Goal: Book appointment/travel/reservation

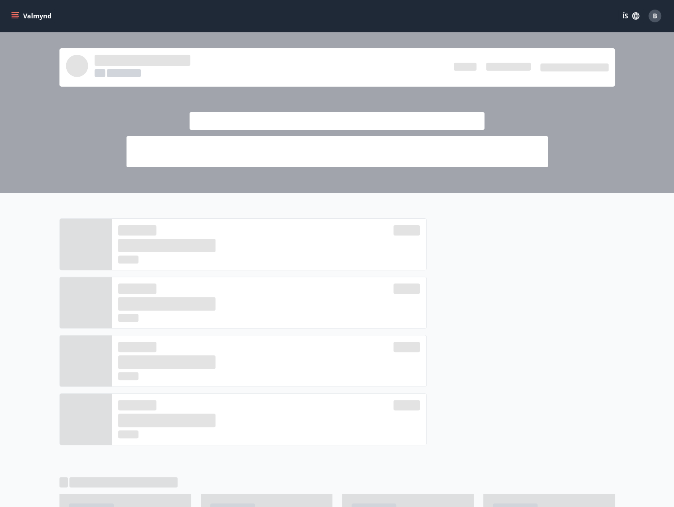
click at [16, 14] on icon "menu" at bounding box center [15, 16] width 8 height 8
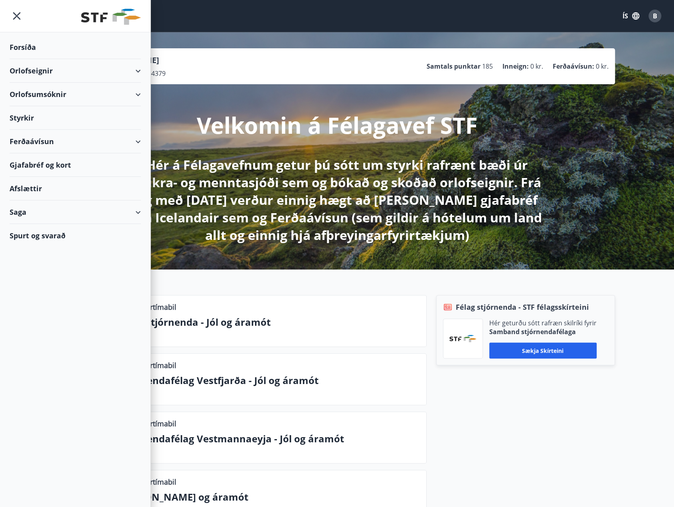
click at [66, 70] on div "Orlofseignir" at bounding box center [75, 71] width 131 height 24
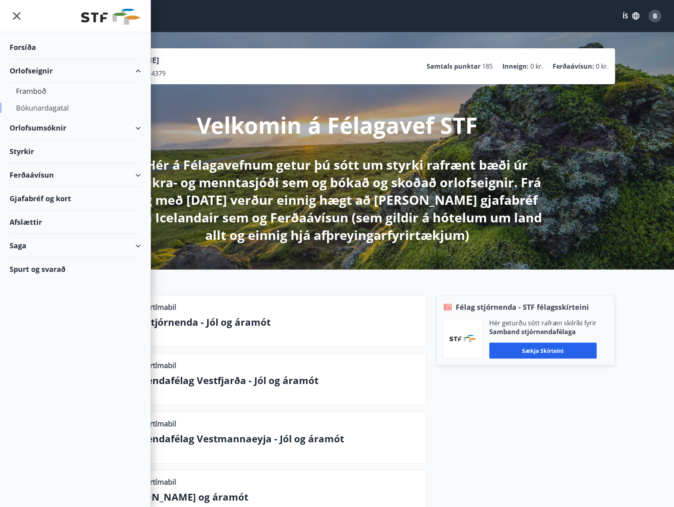
click at [55, 107] on div "Bókunardagatal" at bounding box center [75, 107] width 119 height 17
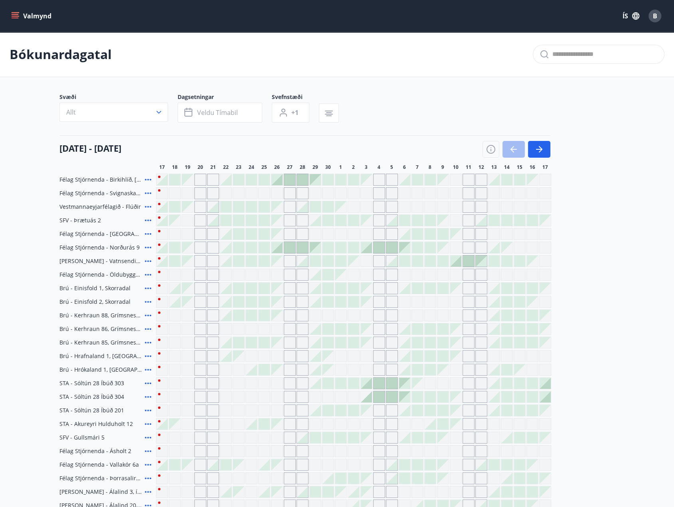
click at [147, 382] on icon at bounding box center [148, 384] width 10 height 10
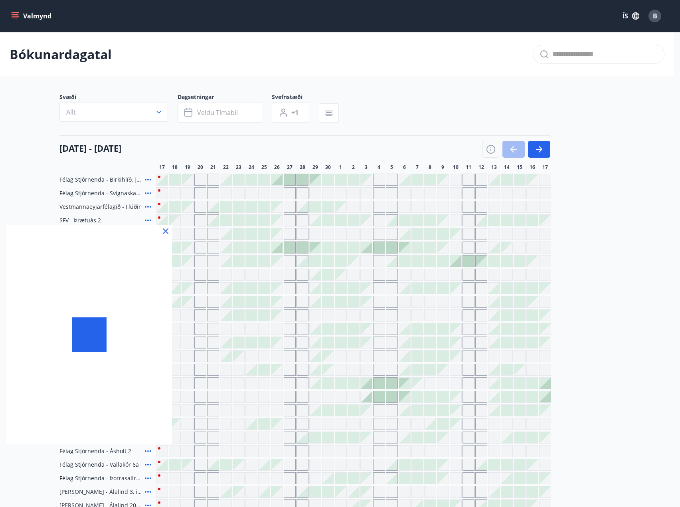
click at [147, 382] on div at bounding box center [89, 335] width 166 height 220
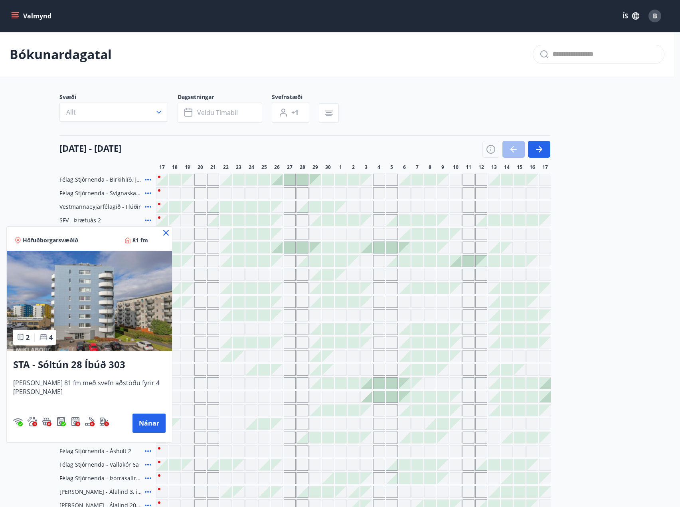
click at [539, 153] on div at bounding box center [340, 253] width 680 height 507
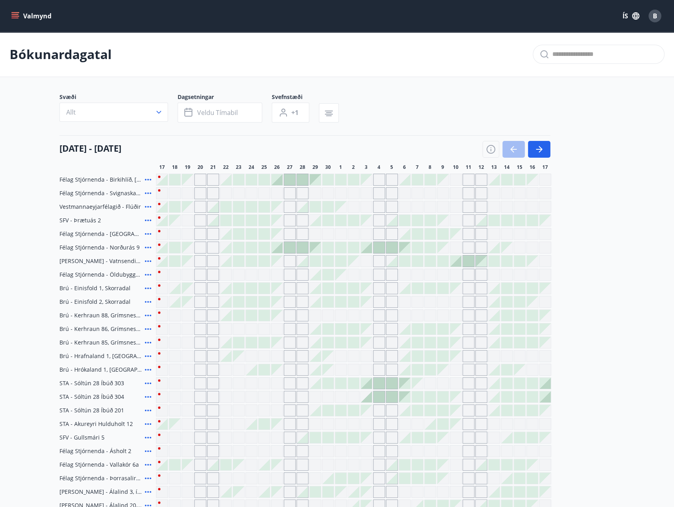
click at [615, 216] on div "Svæði Allt Dagsetningar Veldu tímabil Svefnstæði +1 [DATE] - [DATE] 18 19 20 21…" at bounding box center [337, 322] width 575 height 459
click at [544, 153] on icon "button" at bounding box center [540, 150] width 10 height 10
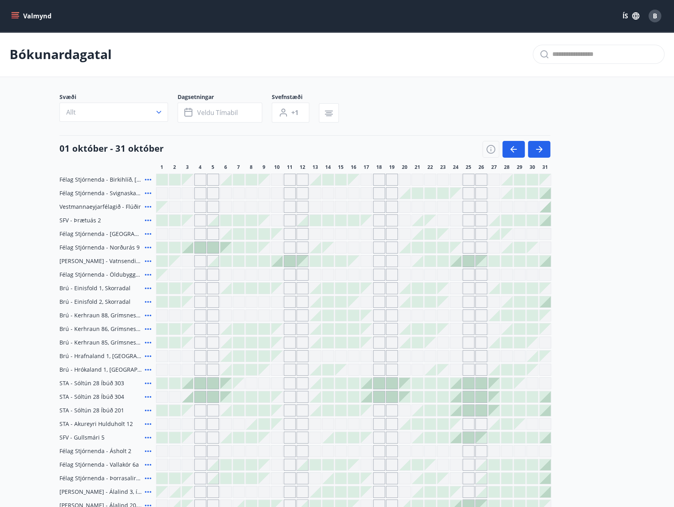
click at [149, 381] on icon at bounding box center [148, 384] width 10 height 10
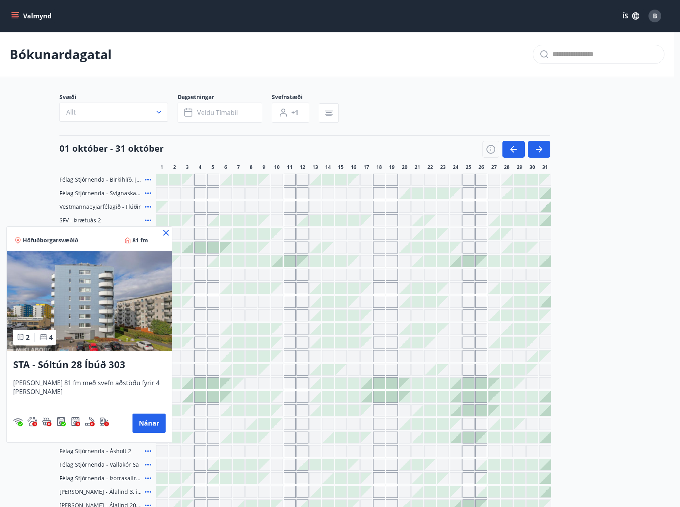
click at [166, 233] on icon at bounding box center [166, 232] width 1 height 1
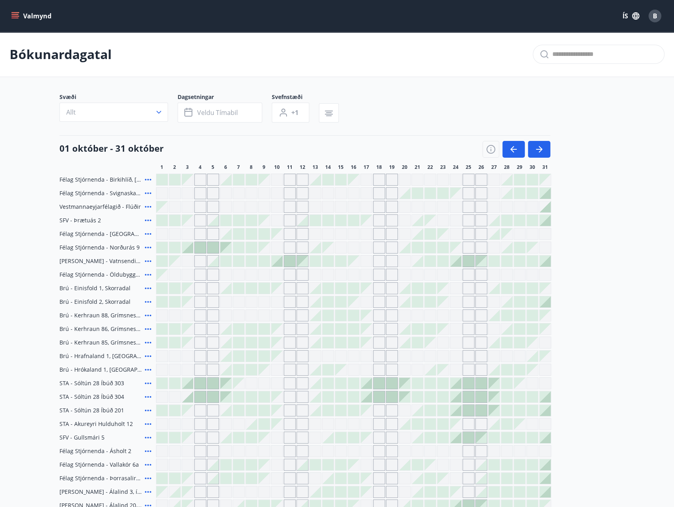
scroll to position [143, 0]
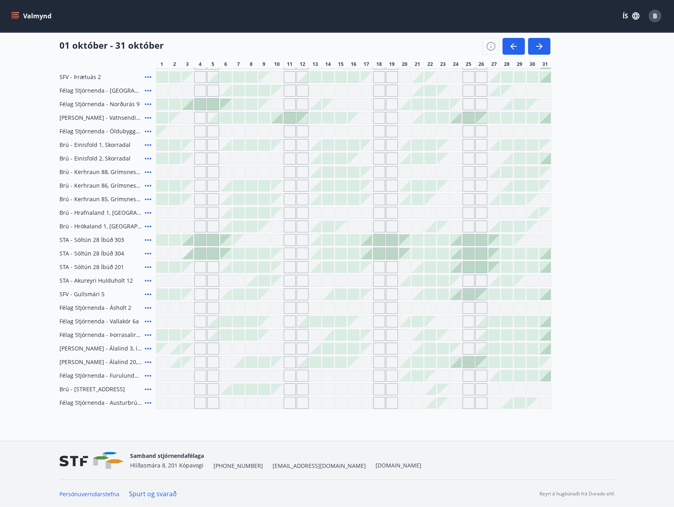
click at [146, 296] on icon at bounding box center [148, 294] width 10 height 10
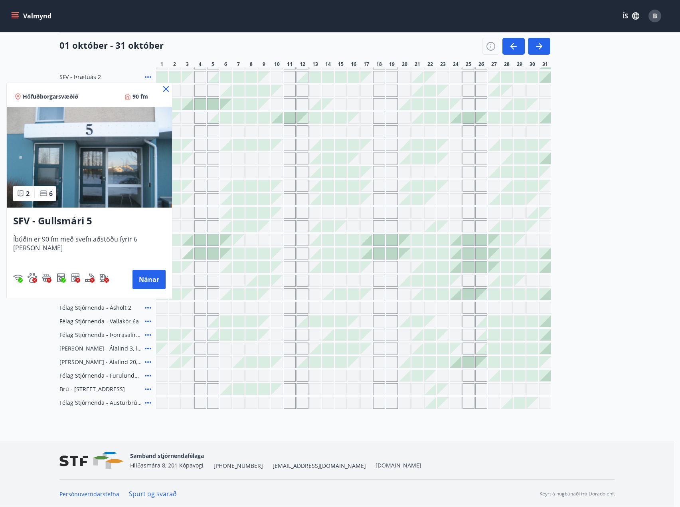
click at [163, 91] on icon at bounding box center [166, 89] width 6 height 6
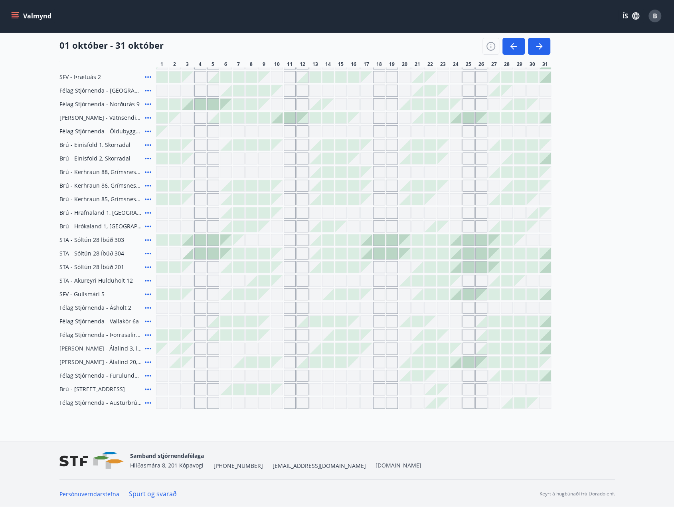
click at [161, 92] on div "Gráir dagar eru ekki bókanlegir" at bounding box center [162, 91] width 12 height 12
click at [148, 309] on icon at bounding box center [148, 308] width 10 height 10
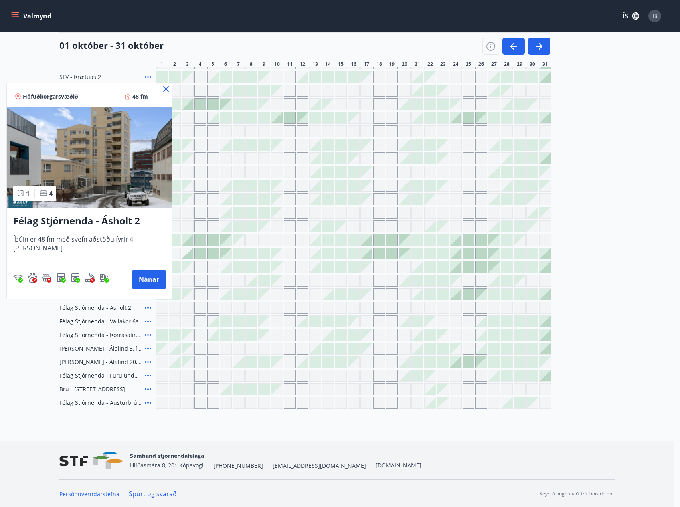
click at [163, 88] on icon at bounding box center [166, 89] width 6 height 6
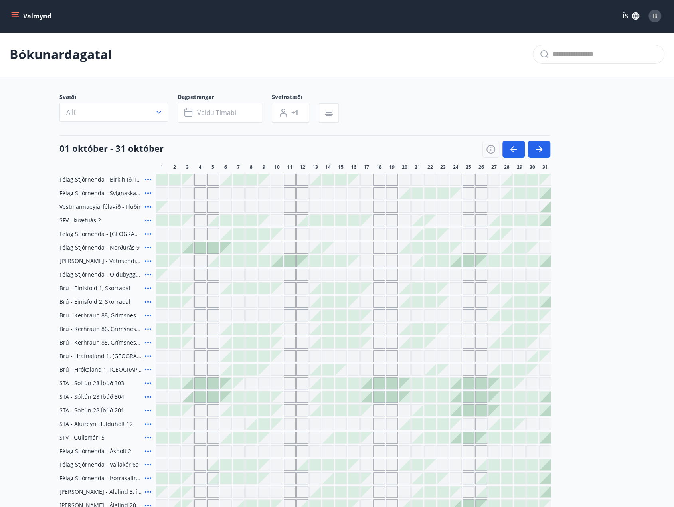
scroll to position [0, 0]
click at [149, 218] on icon at bounding box center [148, 221] width 10 height 10
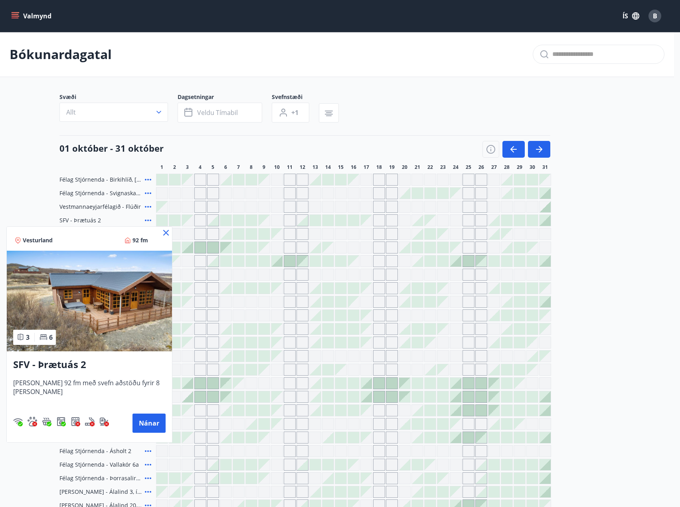
click at [161, 232] on icon at bounding box center [166, 233] width 10 height 10
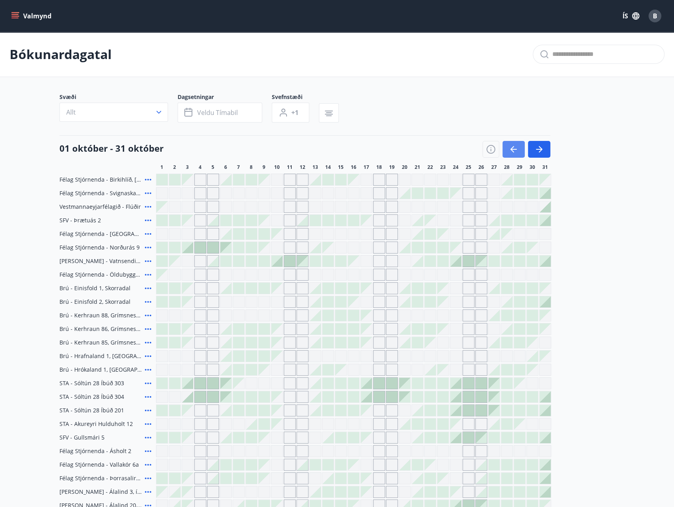
click at [518, 148] on icon "button" at bounding box center [514, 150] width 10 height 10
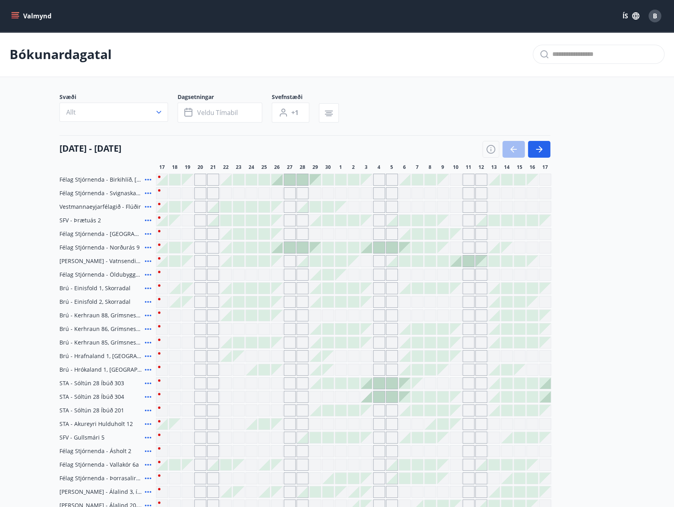
click at [14, 14] on icon "menu" at bounding box center [15, 14] width 7 height 1
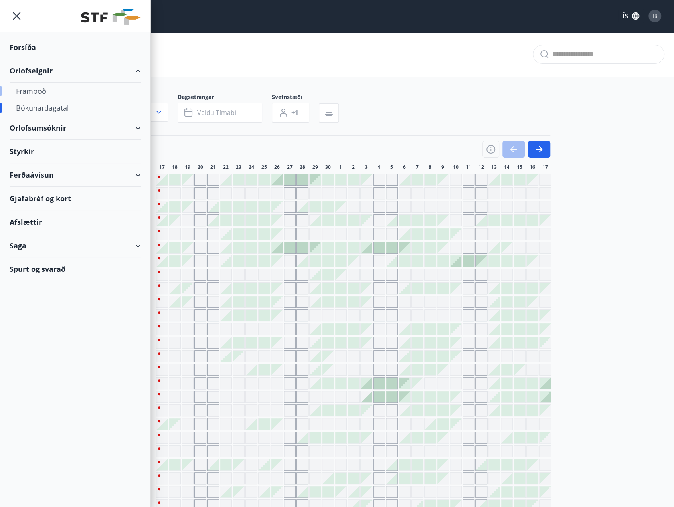
click at [39, 91] on div "Framboð" at bounding box center [75, 91] width 119 height 17
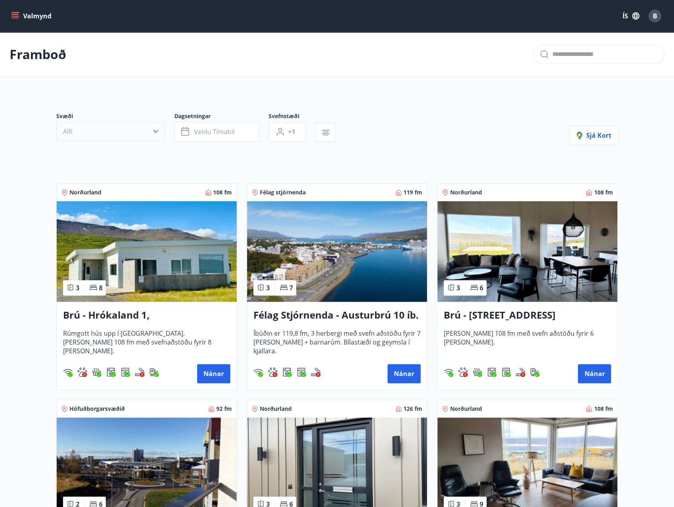
click at [90, 133] on button "Allt" at bounding box center [110, 131] width 109 height 19
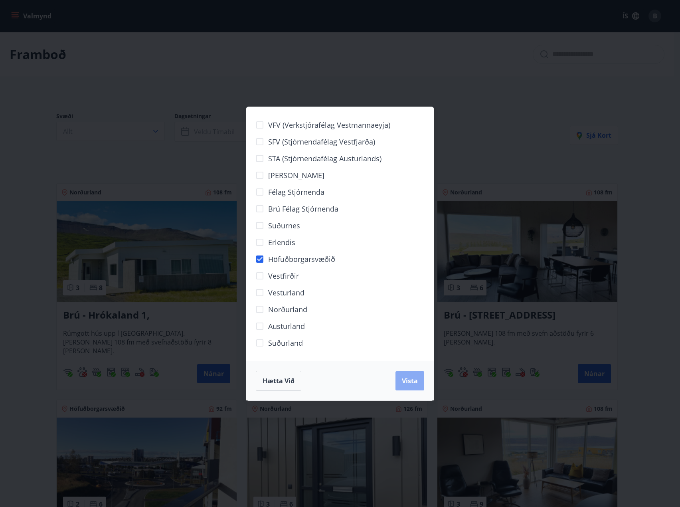
click at [415, 377] on span "Vista" at bounding box center [410, 381] width 16 height 9
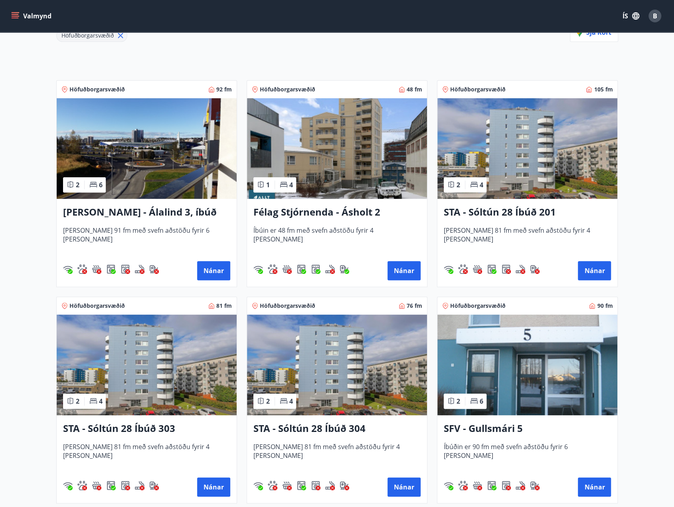
scroll to position [120, 0]
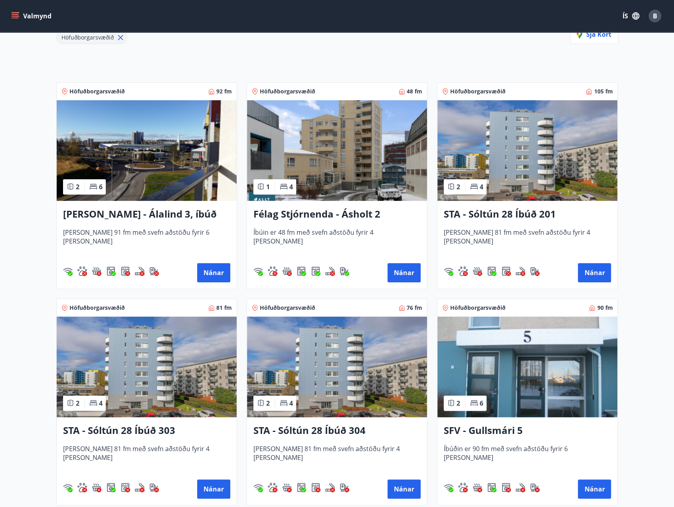
click at [490, 191] on img at bounding box center [528, 150] width 180 height 101
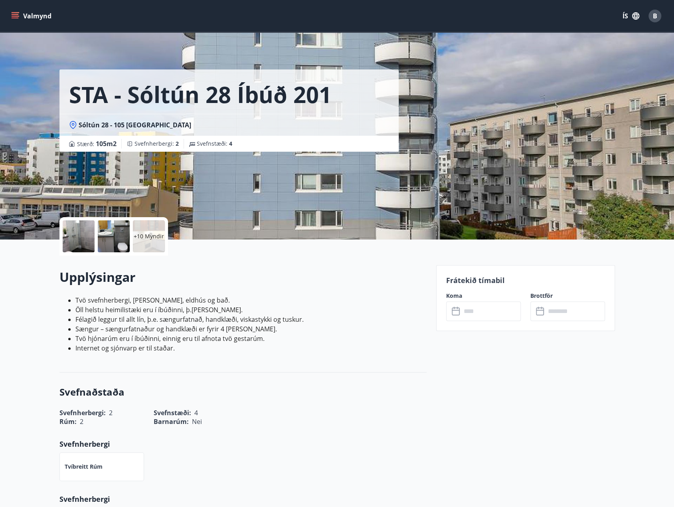
click at [148, 234] on p "+10 Myndir" at bounding box center [149, 236] width 30 height 8
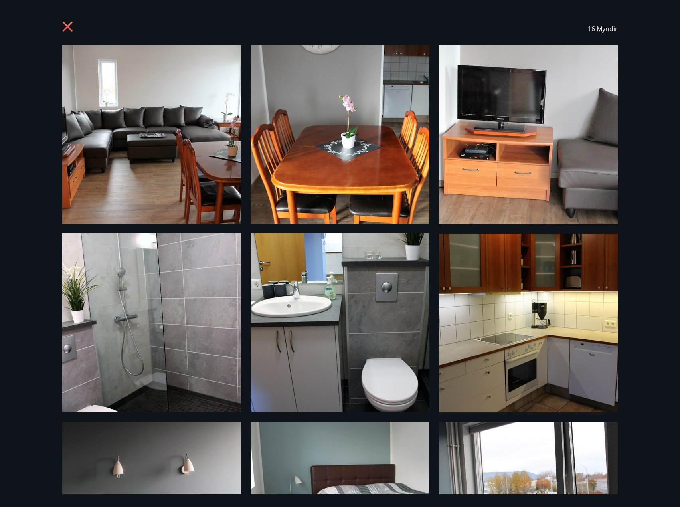
click at [77, 26] on div "16 Myndir" at bounding box center [340, 29] width 556 height 32
click at [65, 24] on icon at bounding box center [68, 27] width 13 height 13
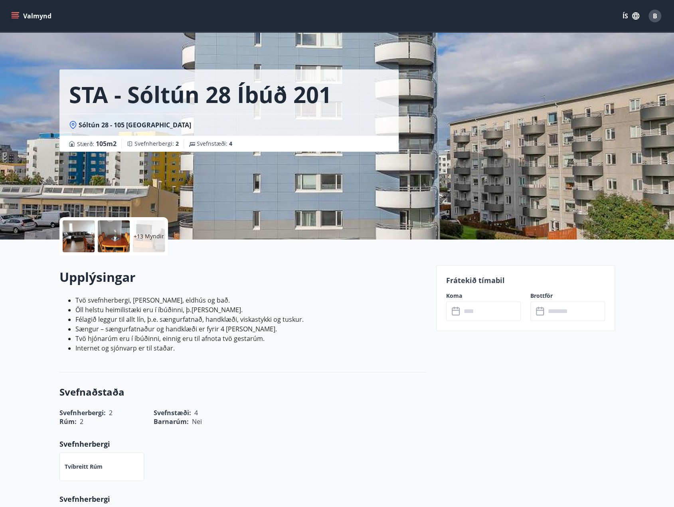
click at [38, 14] on button "Valmynd" at bounding box center [32, 16] width 45 height 14
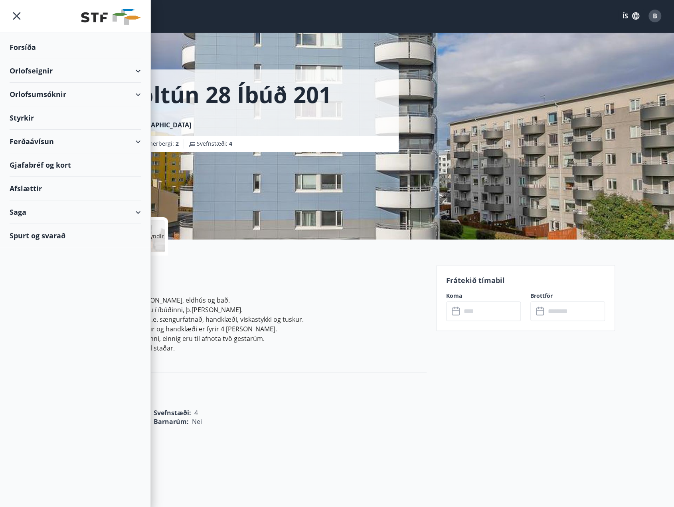
click at [48, 67] on div "Orlofseignir" at bounding box center [75, 71] width 131 height 24
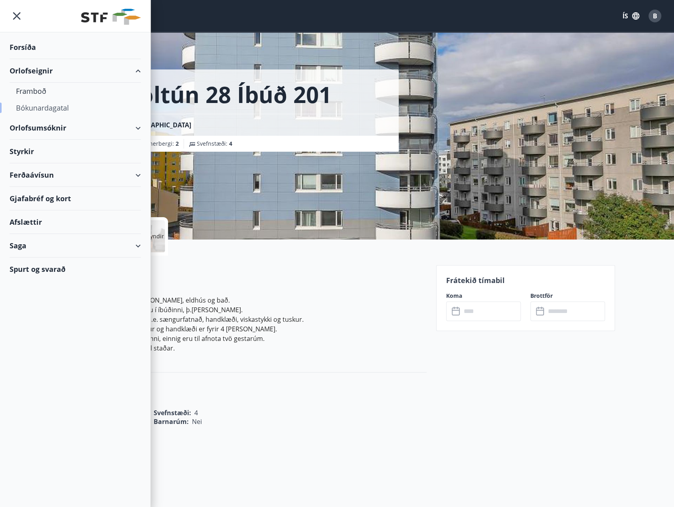
click at [54, 106] on div "Bókunardagatal" at bounding box center [75, 107] width 119 height 17
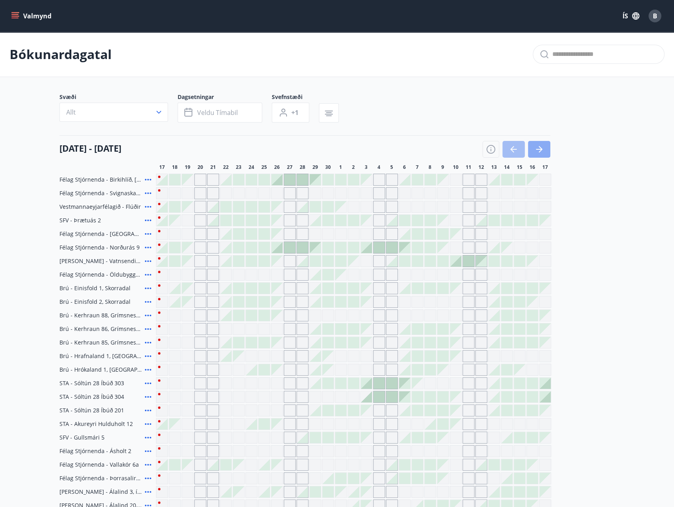
click at [543, 145] on icon "button" at bounding box center [540, 150] width 10 height 10
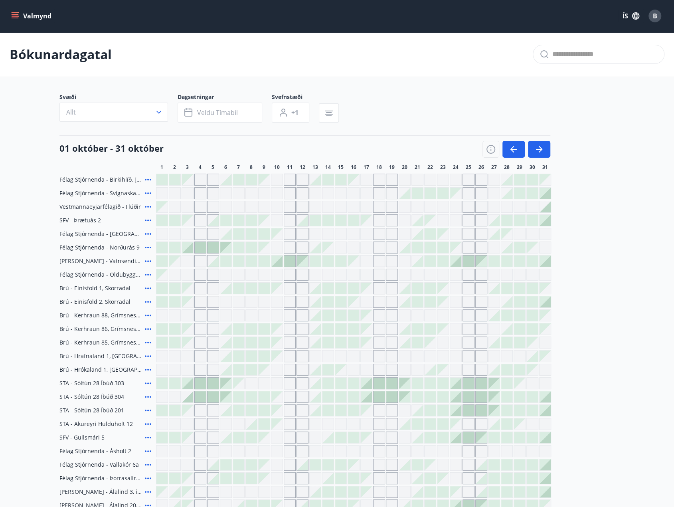
click at [459, 399] on div at bounding box center [455, 396] width 11 height 11
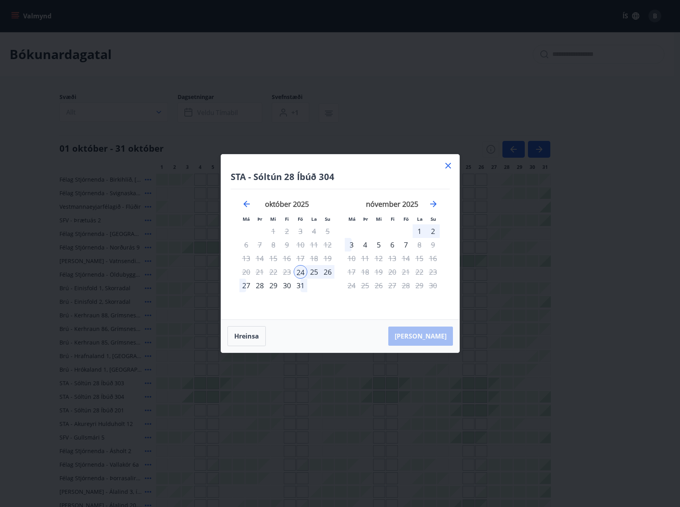
click at [331, 275] on div "26" at bounding box center [328, 272] width 14 height 14
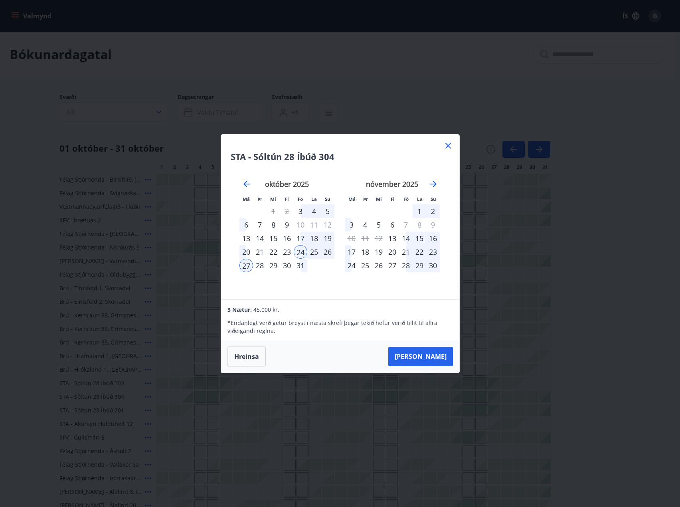
click at [447, 146] on icon at bounding box center [449, 146] width 10 height 10
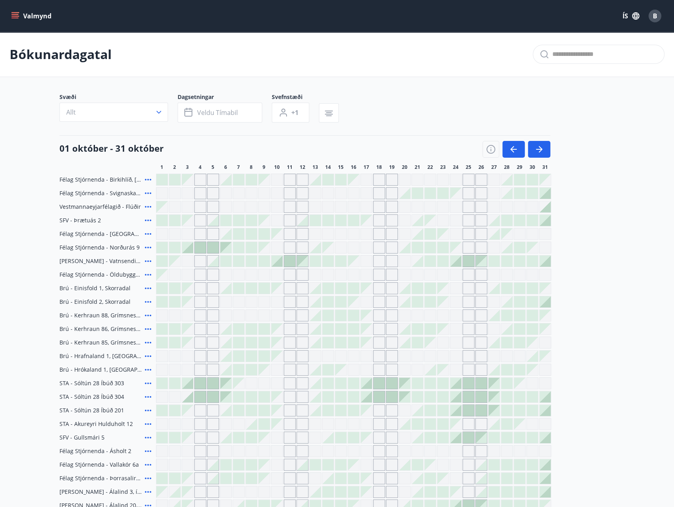
click at [25, 20] on button "Valmynd" at bounding box center [32, 16] width 45 height 14
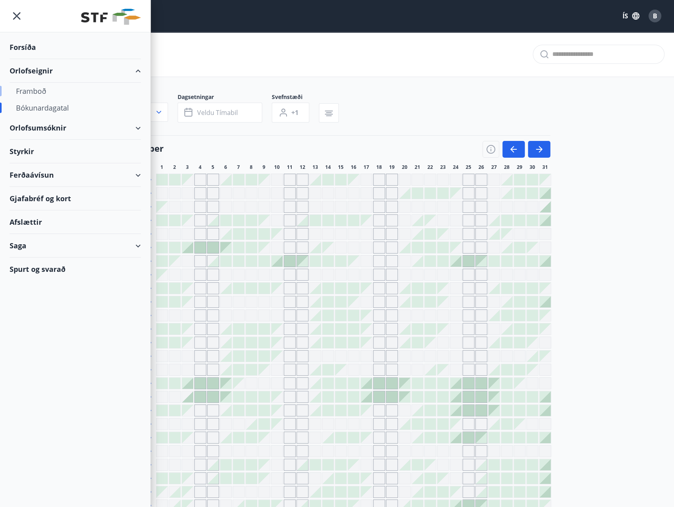
click at [38, 91] on div "Framboð" at bounding box center [75, 91] width 119 height 17
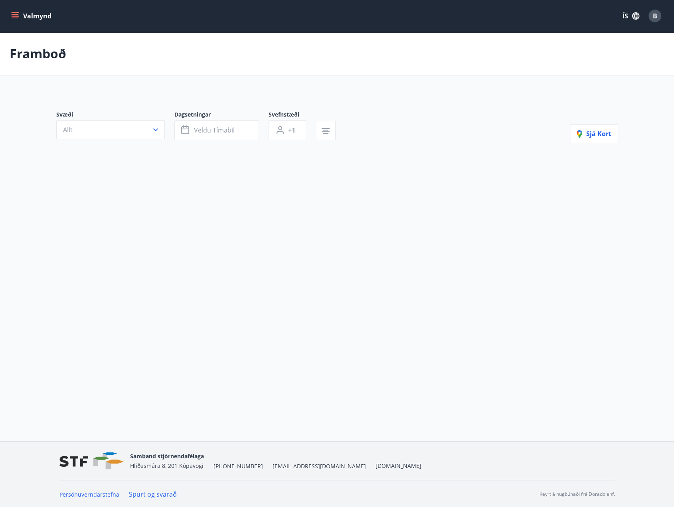
click at [136, 129] on button "Allt" at bounding box center [110, 129] width 109 height 19
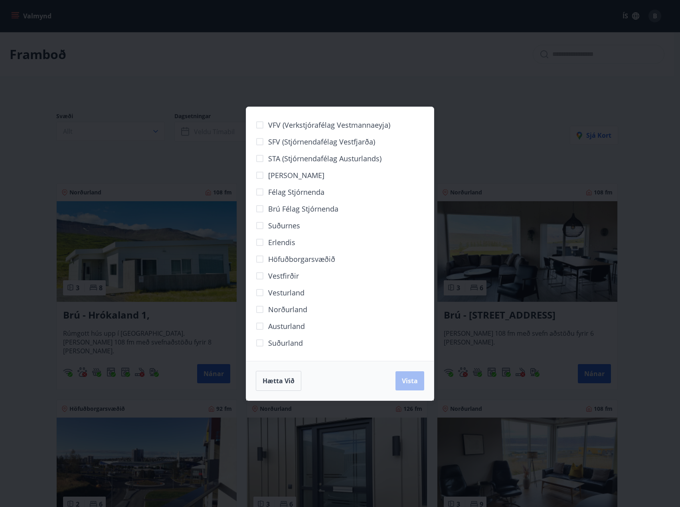
click at [274, 257] on span "Höfuðborgarsvæðið" at bounding box center [301, 259] width 67 height 10
click at [398, 390] on div "Hætta við Vista" at bounding box center [340, 381] width 188 height 40
click at [410, 381] on span "Vista" at bounding box center [410, 381] width 16 height 9
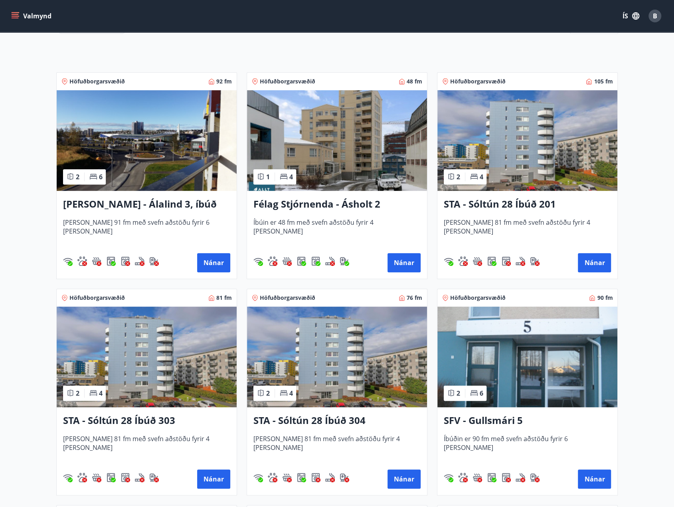
scroll to position [200, 0]
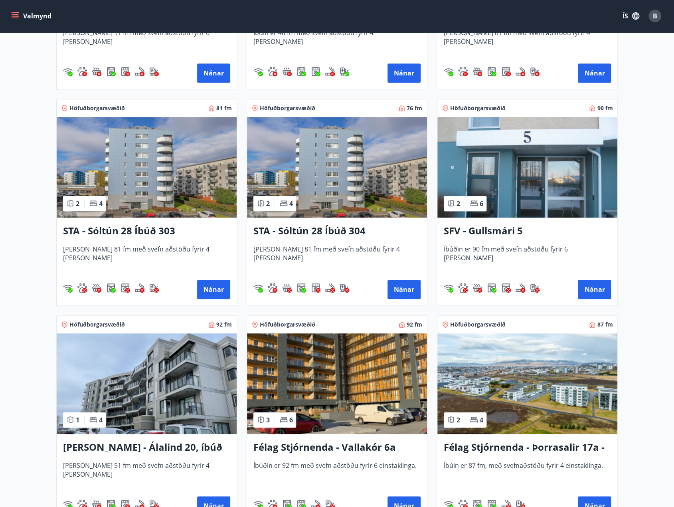
click at [319, 226] on h3 "STA - Sóltún 28 Íbúð 304" at bounding box center [337, 231] width 167 height 14
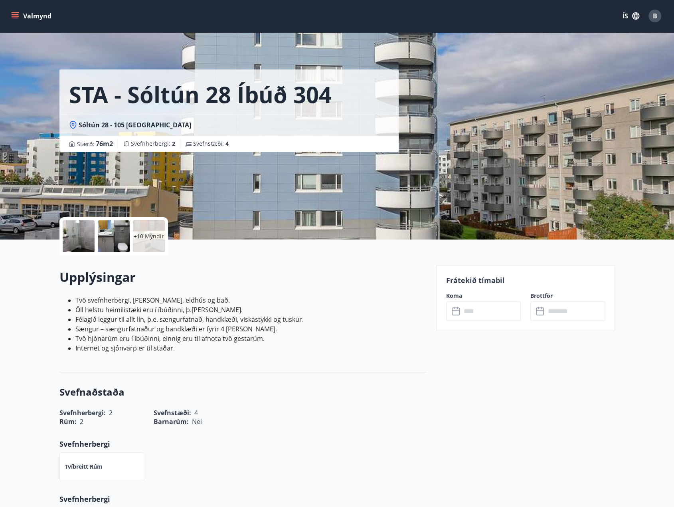
click at [148, 238] on p "+10 Myndir" at bounding box center [149, 236] width 30 height 8
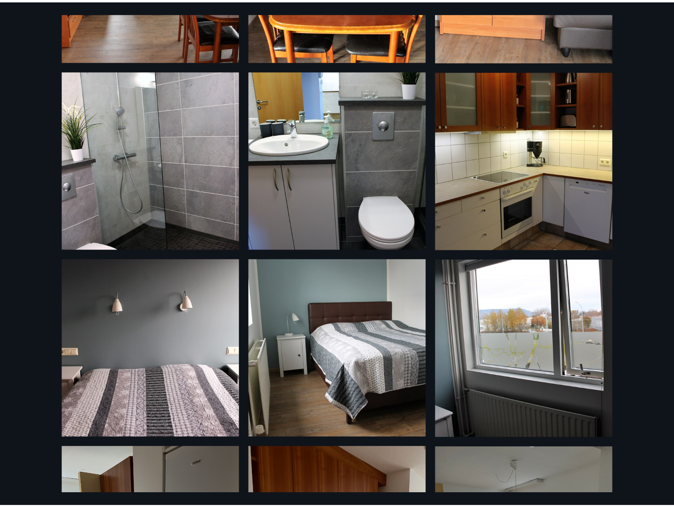
scroll to position [38, 0]
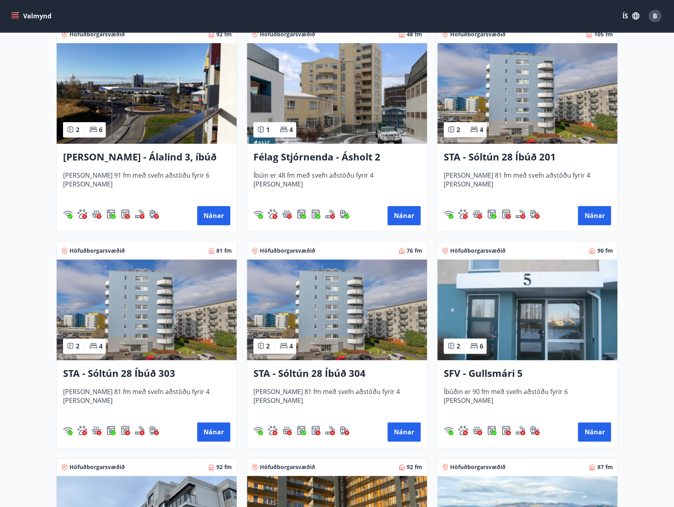
scroll to position [279, 0]
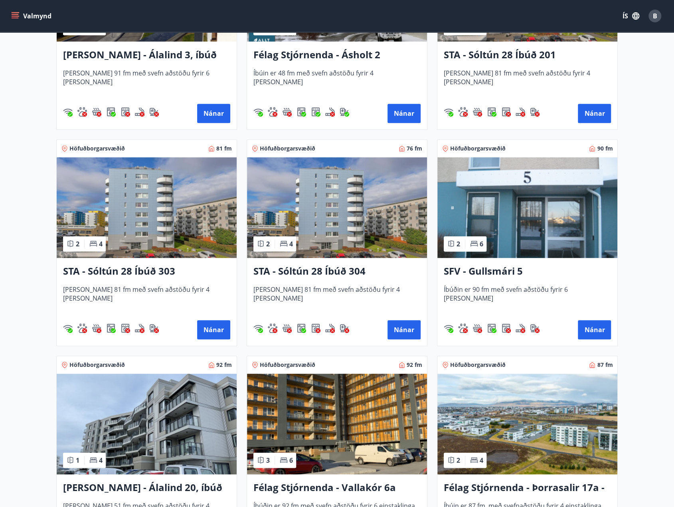
click at [125, 222] on img at bounding box center [147, 207] width 180 height 101
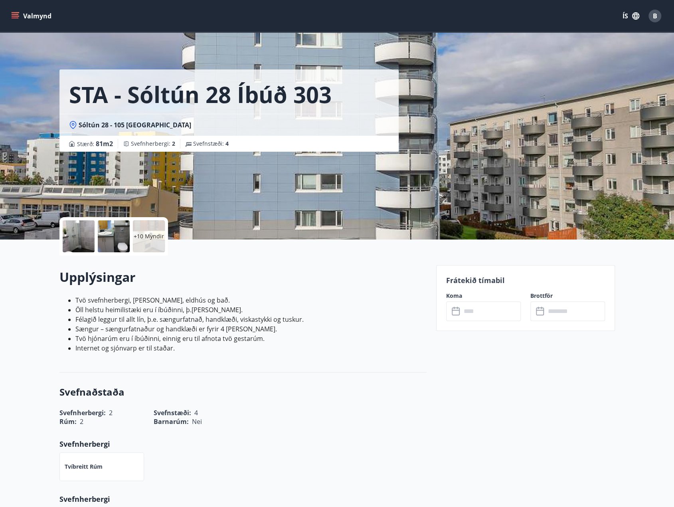
click at [152, 234] on p "+10 Myndir" at bounding box center [149, 236] width 30 height 8
